Goal: Communication & Community: Answer question/provide support

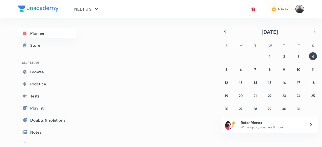
click at [300, 9] on img at bounding box center [300, 9] width 9 height 9
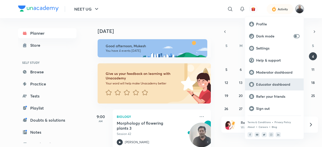
click at [277, 85] on p "Educator dashboard" at bounding box center [278, 84] width 44 height 5
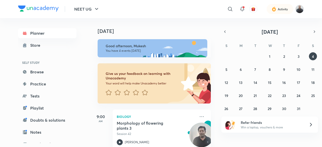
click at [300, 9] on img at bounding box center [300, 9] width 9 height 9
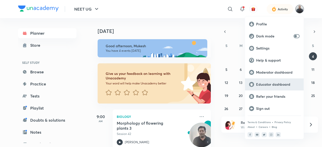
click at [279, 85] on p "Educator dashboard" at bounding box center [278, 84] width 44 height 5
